Goal: Task Accomplishment & Management: Manage account settings

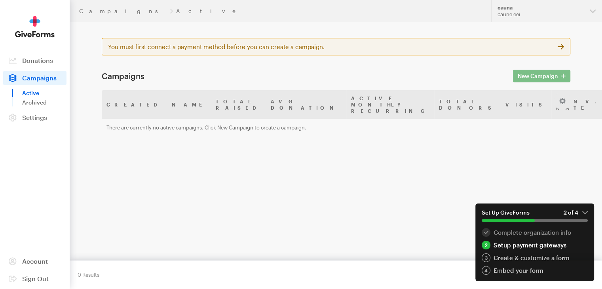
click at [532, 76] on div "New Campaign" at bounding box center [541, 75] width 67 height 9
click at [522, 244] on div "Setup payment gateways" at bounding box center [534, 245] width 106 height 9
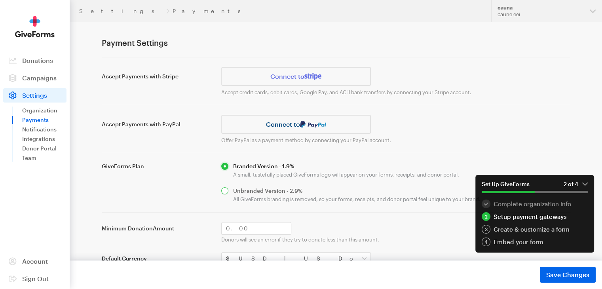
click at [227, 190] on input "radio" at bounding box center [395, 194] width 349 height 15
radio input "true"
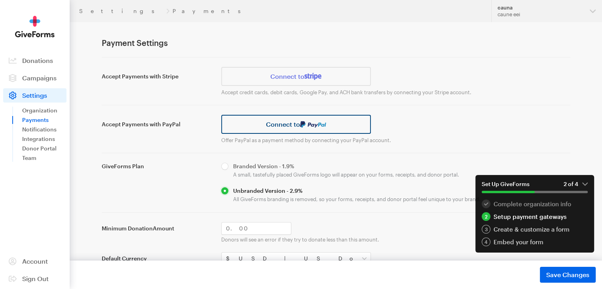
click at [283, 129] on link "Connect to" at bounding box center [296, 124] width 150 height 19
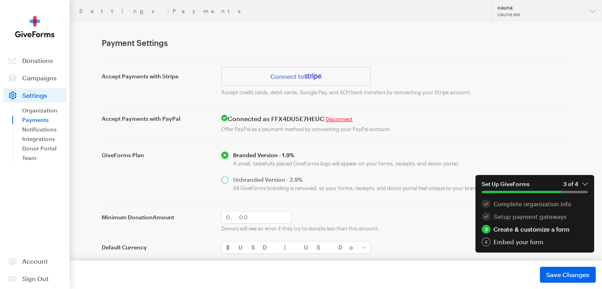
click at [226, 176] on input "radio" at bounding box center [395, 183] width 349 height 15
radio input "true"
click at [562, 273] on span "Save Changes" at bounding box center [567, 274] width 43 height 9
click at [46, 79] on span "Campaigns" at bounding box center [39, 78] width 34 height 8
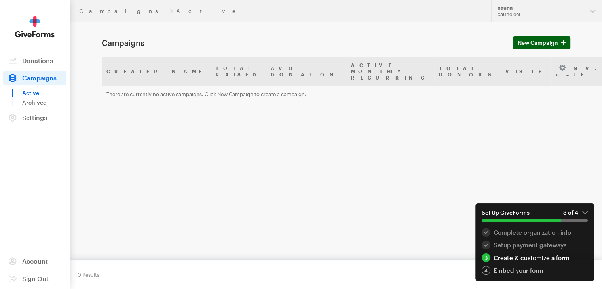
click at [537, 43] on span "New Campaign" at bounding box center [538, 42] width 40 height 9
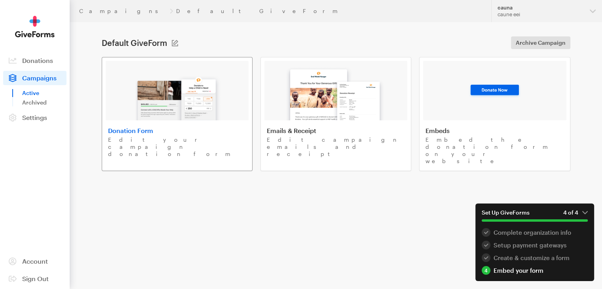
click at [205, 97] on img at bounding box center [177, 95] width 93 height 51
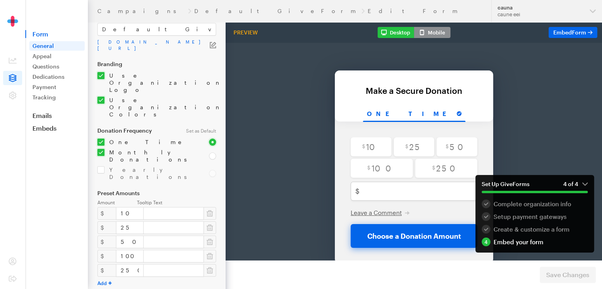
scroll to position [33, 0]
click at [209, 224] on icon "button" at bounding box center [210, 228] width 6 height 8
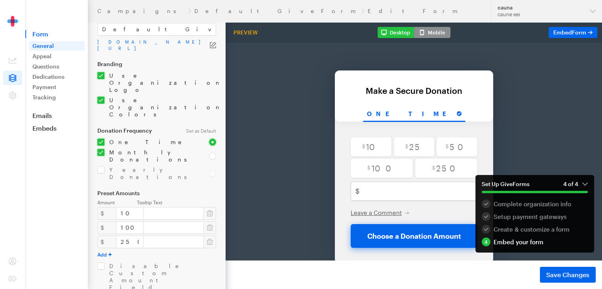
click at [209, 224] on icon "button" at bounding box center [210, 228] width 6 height 8
click at [123, 207] on input "10" at bounding box center [130, 213] width 28 height 13
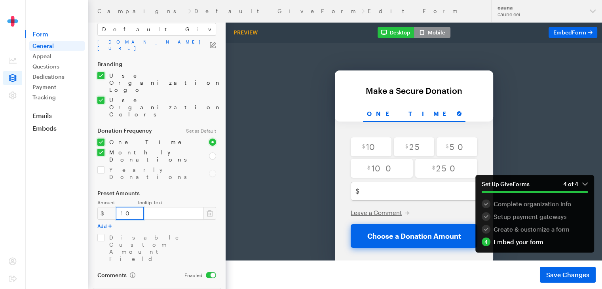
click at [123, 207] on input "10" at bounding box center [130, 213] width 28 height 13
type input "1"
type input "2"
click at [179, 190] on label "Preset Amounts" at bounding box center [156, 193] width 119 height 6
click at [100, 149] on input "checkbox" at bounding box center [148, 156] width 102 height 14
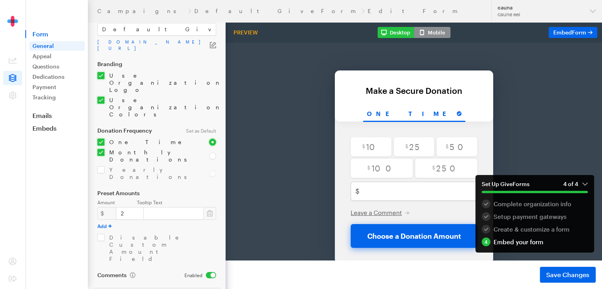
checkbox input "false"
click at [105, 72] on input "checkbox" at bounding box center [156, 82] width 119 height 21
checkbox input "false"
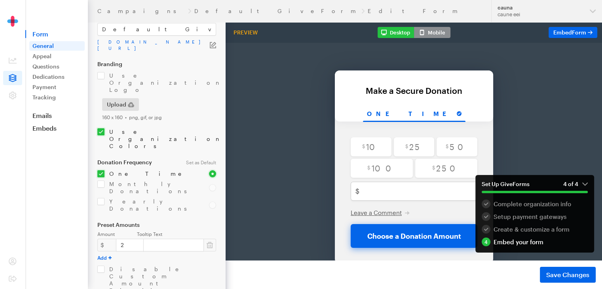
click at [99, 128] on input "checkbox" at bounding box center [156, 138] width 119 height 21
checkbox input "false"
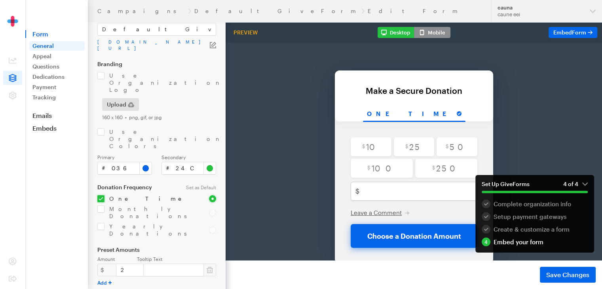
click at [189, 193] on form "Campaigns Default GiveForm Edit Form General Form Name Default GiveForm app.giv…" at bounding box center [113, 229] width 226 height 524
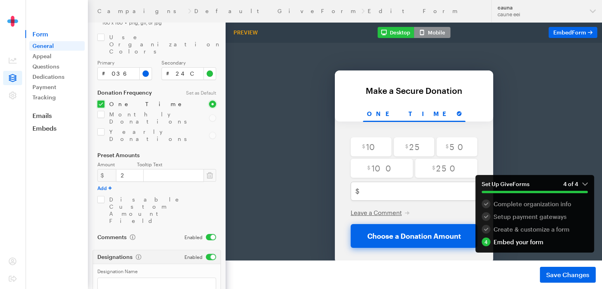
scroll to position [136, 0]
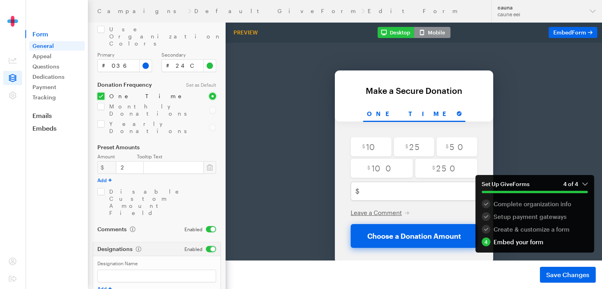
type input "make pay azaml"
click at [176, 256] on div "Designation Name Add" at bounding box center [156, 276] width 127 height 40
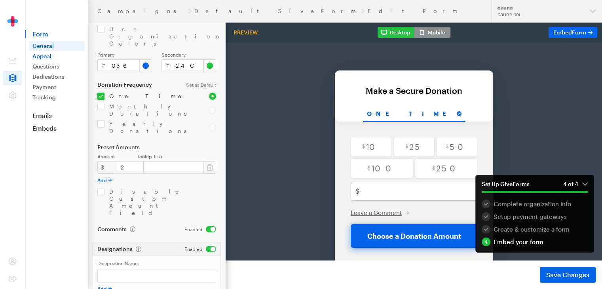
click at [45, 56] on link "Appeal" at bounding box center [56, 55] width 55 height 9
click at [174, 256] on div "Designation Name Add" at bounding box center [156, 276] width 127 height 40
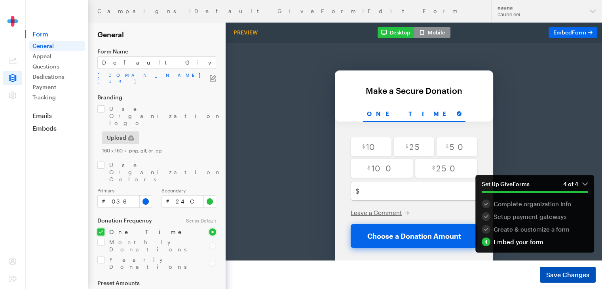
click at [566, 276] on span "Save Changes" at bounding box center [567, 274] width 43 height 9
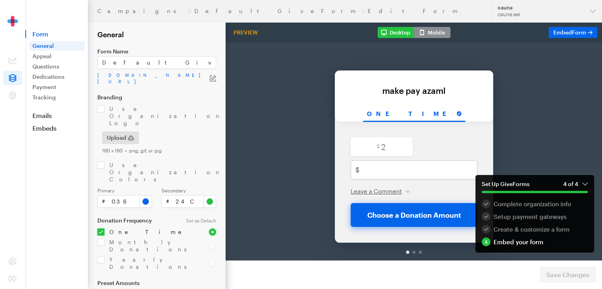
click at [211, 131] on div "Upload" at bounding box center [158, 137] width 117 height 13
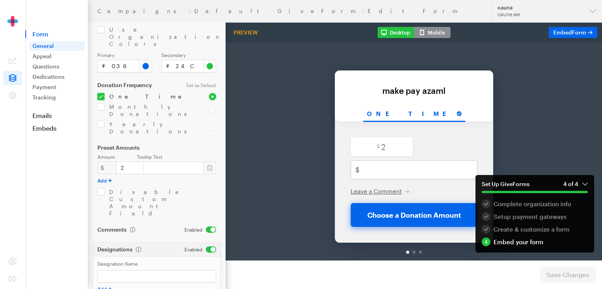
scroll to position [136, 0]
click at [49, 58] on link "Appeal" at bounding box center [56, 55] width 55 height 9
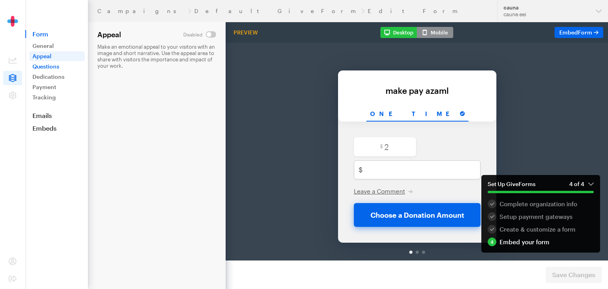
click at [43, 65] on link "Questions" at bounding box center [56, 66] width 55 height 9
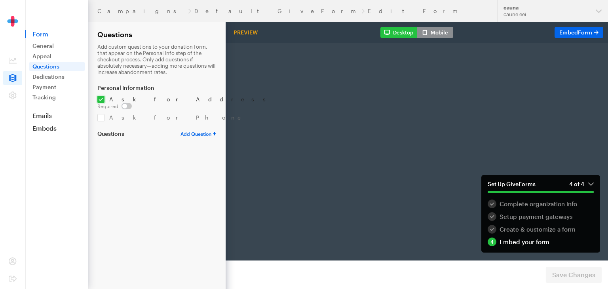
radio input "true"
type input "2"
checkbox input "false"
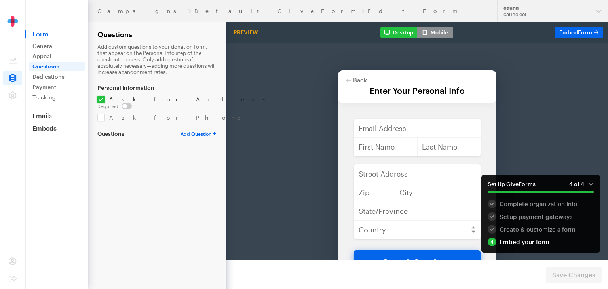
click at [100, 99] on input "checkbox" at bounding box center [185, 99] width 177 height 7
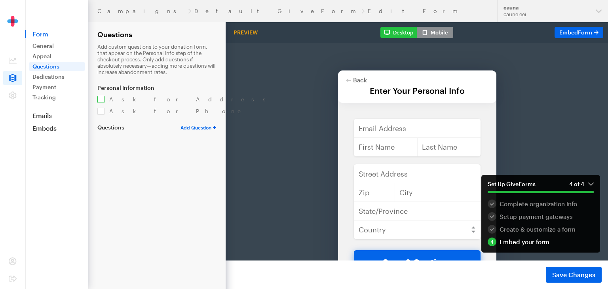
click at [100, 99] on input "checkbox" at bounding box center [185, 99] width 177 height 7
checkbox input "false"
click at [44, 76] on link "Dedications" at bounding box center [56, 76] width 55 height 9
click at [579, 273] on span "Save Changes" at bounding box center [573, 274] width 43 height 9
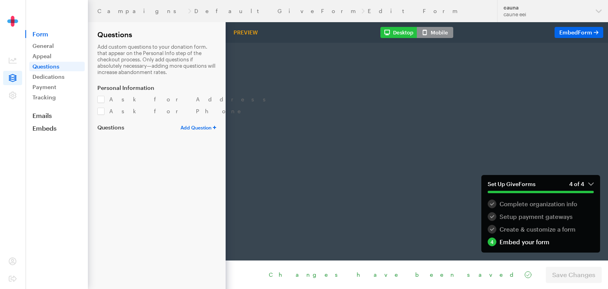
radio input "true"
type input "2"
checkbox input "false"
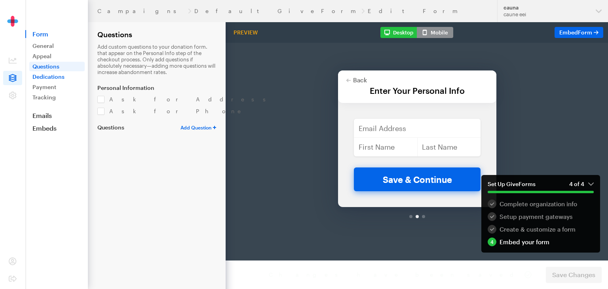
click at [52, 77] on link "Dedications" at bounding box center [56, 76] width 55 height 9
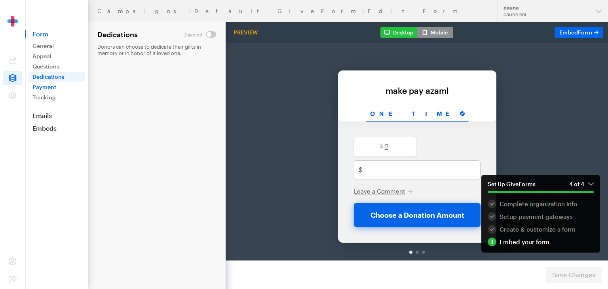
click at [45, 88] on link "Payment" at bounding box center [56, 86] width 55 height 9
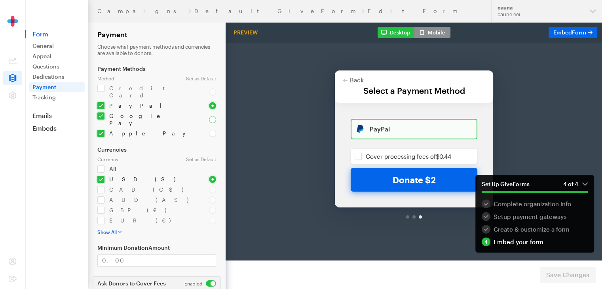
click at [212, 116] on input "radio" at bounding box center [212, 119] width 7 height 7
radio input "true"
click at [212, 102] on input "radio" at bounding box center [212, 105] width 7 height 7
radio input "true"
click at [165, 146] on label "Currencies" at bounding box center [156, 149] width 119 height 6
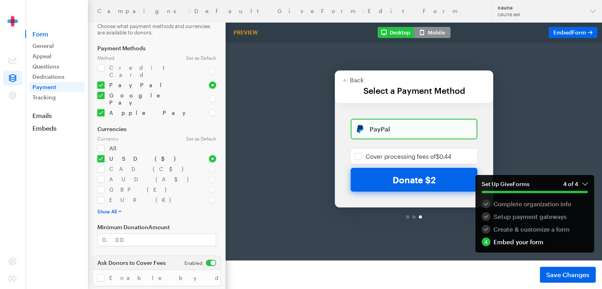
scroll to position [21, 0]
click at [48, 97] on link "Tracking" at bounding box center [56, 97] width 55 height 9
click at [219, 135] on div "Set as Default" at bounding box center [201, 138] width 40 height 6
click at [561, 276] on span "Save Changes" at bounding box center [567, 274] width 43 height 9
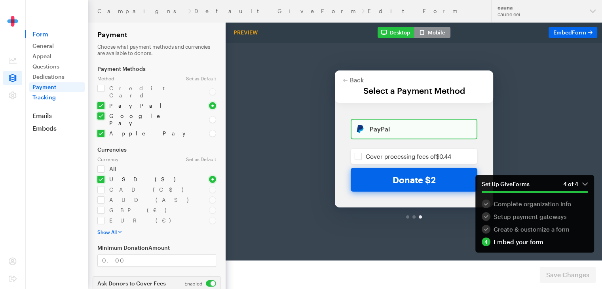
click at [44, 99] on link "Tracking" at bounding box center [56, 97] width 55 height 9
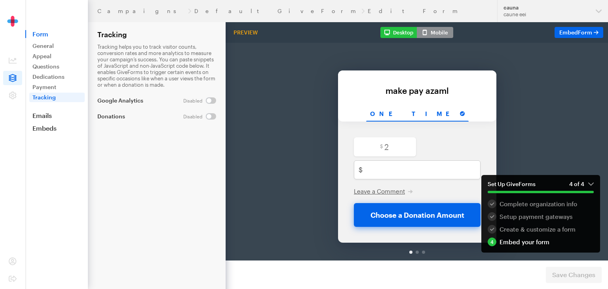
click at [64, 154] on aside "Form General Appeal Questions Dedications Payment Tracking Emails Embeds Donate…" at bounding box center [56, 144] width 63 height 289
click at [47, 45] on link "General" at bounding box center [56, 45] width 55 height 9
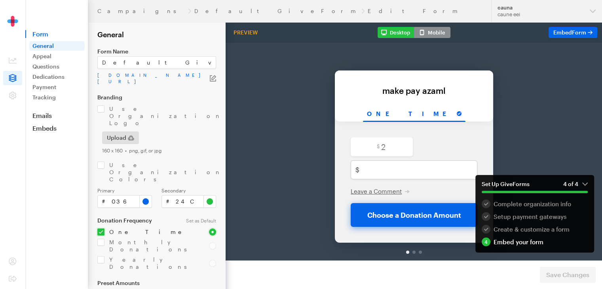
click at [445, 118] on div "$ 2" at bounding box center [413, 127] width 129 height 21
click at [438, 115] on div "$ 2 $ USD Leave a Comment Write your comment here Enter a valid email address E…" at bounding box center [414, 161] width 158 height 121
click at [12, 97] on icon at bounding box center [13, 95] width 8 height 8
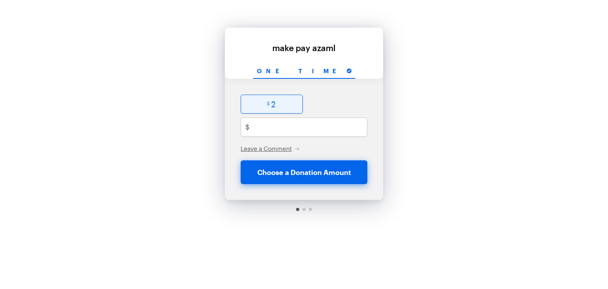
click at [280, 104] on input "radio" at bounding box center [272, 104] width 62 height 19
radio input "true"
type input "2"
checkbox input "false"
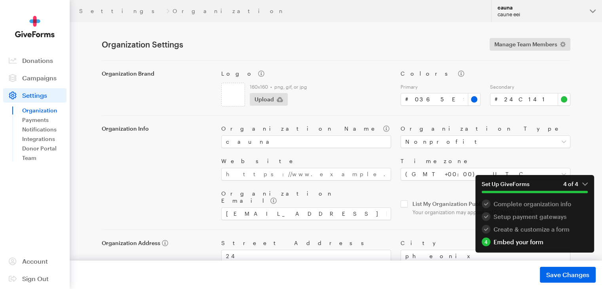
click at [593, 15] on button "cauna caune eei" at bounding box center [546, 11] width 111 height 22
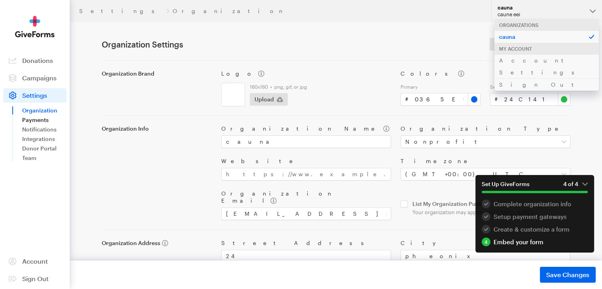
click at [28, 121] on link "Payments" at bounding box center [44, 119] width 44 height 9
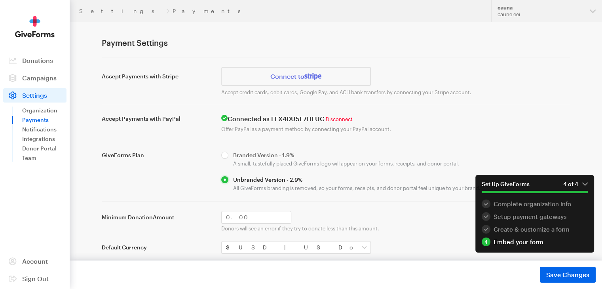
click at [350, 119] on link "Disconnect" at bounding box center [339, 119] width 27 height 6
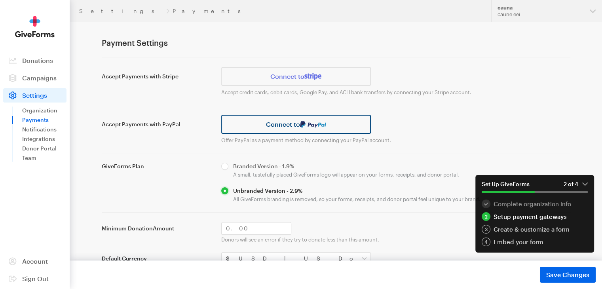
click at [285, 127] on link "Connect to" at bounding box center [296, 124] width 150 height 19
